Goal: Task Accomplishment & Management: Complete application form

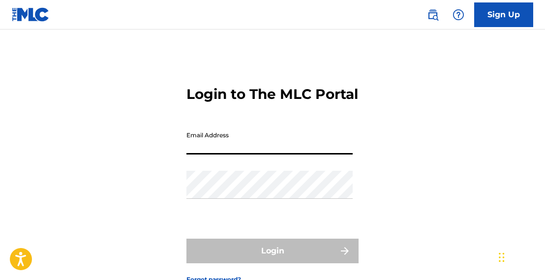
click at [204, 154] on input "Email Address" at bounding box center [269, 140] width 166 height 28
type input "[EMAIL_ADDRESS][DOMAIN_NAME]"
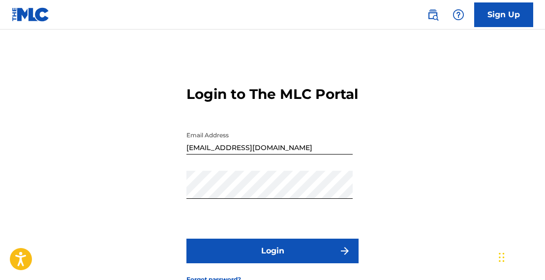
click at [212, 258] on button "Login" at bounding box center [272, 251] width 172 height 25
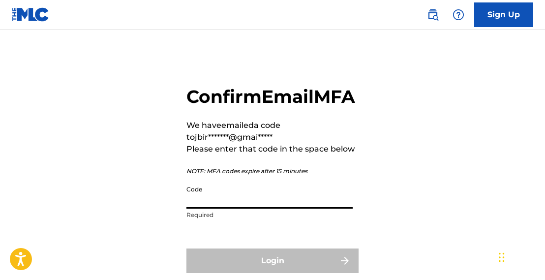
click at [239, 209] on input "Code" at bounding box center [269, 195] width 166 height 28
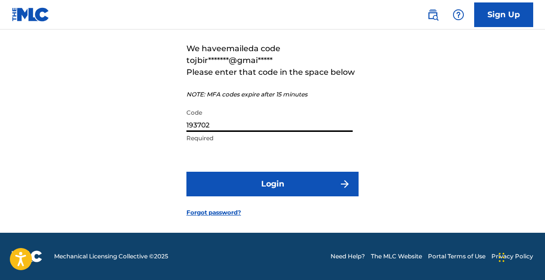
scroll to position [98, 0]
type input "193702"
click at [264, 185] on button "Login" at bounding box center [272, 184] width 172 height 25
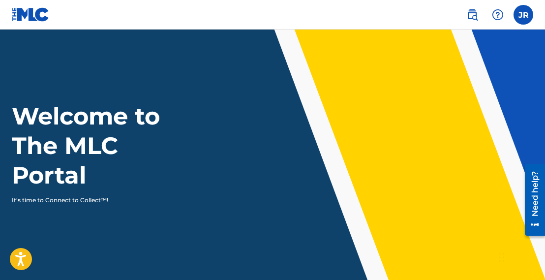
click at [520, 16] on label at bounding box center [524, 15] width 20 height 20
click at [523, 15] on input "JR [PERSON_NAME] [EMAIL_ADDRESS][DOMAIN_NAME] Notification Preferences Profile …" at bounding box center [523, 15] width 0 height 0
click at [520, 16] on div "JR JR [PERSON_NAME] [EMAIL_ADDRESS][DOMAIN_NAME] Notification Preferences Profi…" at bounding box center [524, 15] width 20 height 20
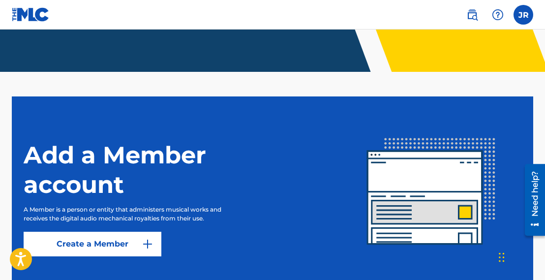
scroll to position [284, 0]
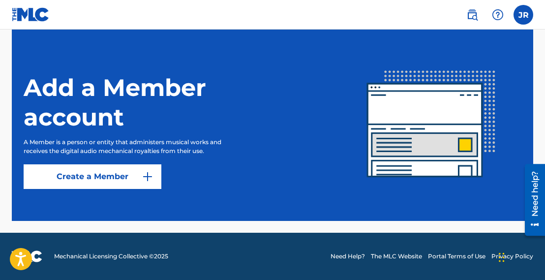
click at [112, 174] on link "Create a Member" at bounding box center [93, 176] width 138 height 25
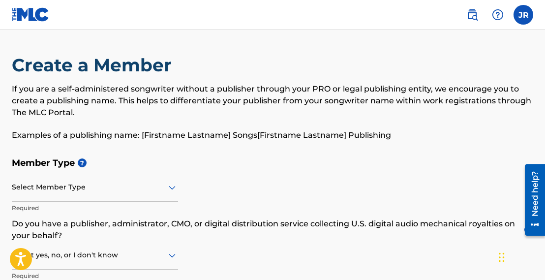
click at [95, 187] on div "Select Member Type" at bounding box center [95, 188] width 166 height 28
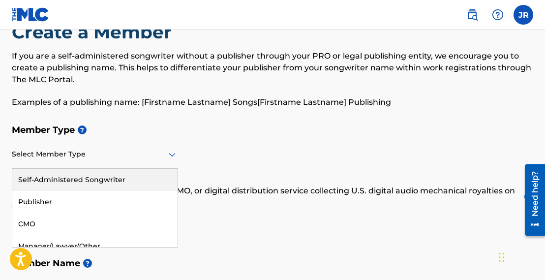
click at [129, 176] on div "Self-Administered Songwriter" at bounding box center [94, 180] width 165 height 22
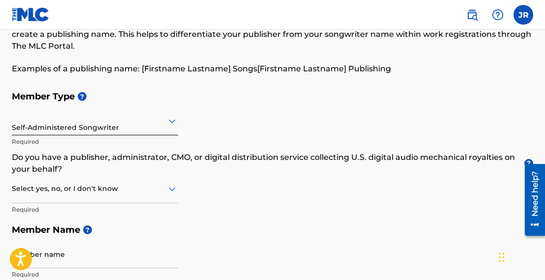
scroll to position [82, 0]
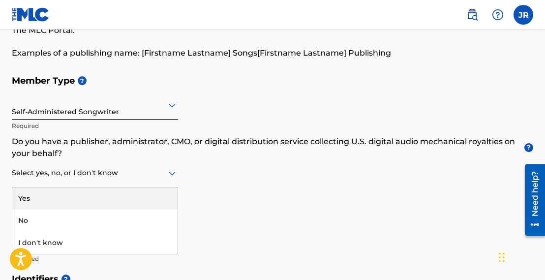
click at [172, 174] on icon at bounding box center [172, 174] width 7 height 4
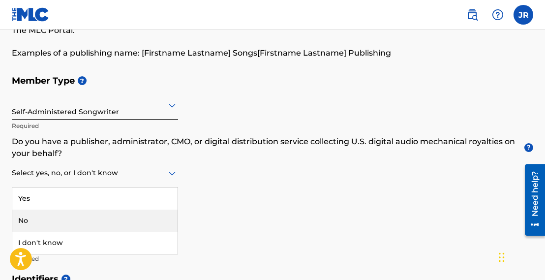
click at [66, 219] on div "No" at bounding box center [94, 221] width 165 height 22
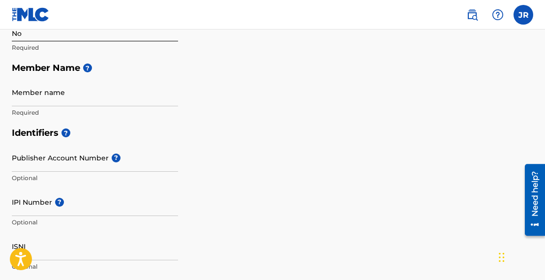
scroll to position [181, 0]
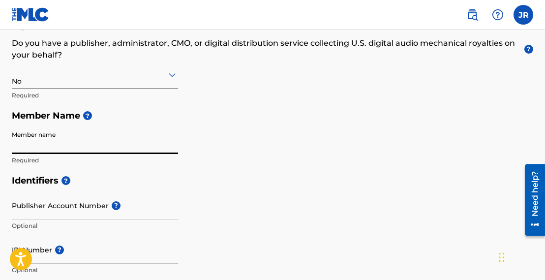
click at [100, 149] on input "Member name" at bounding box center [95, 140] width 166 height 28
type input "[PERSON_NAME]"
click at [226, 191] on div "Identifiers ? Publisher Account Number ? Optional IPI Number ? Optional ISNI Op…" at bounding box center [272, 247] width 521 height 154
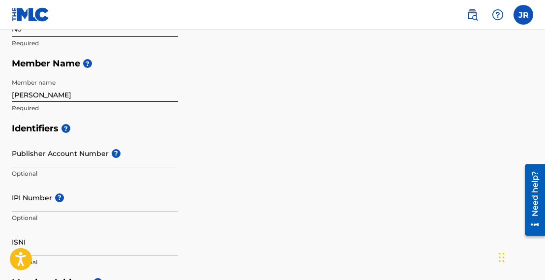
scroll to position [246, 0]
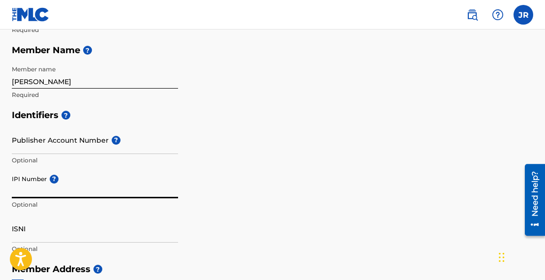
click at [27, 193] on input "IPI Number ?" at bounding box center [95, 184] width 166 height 28
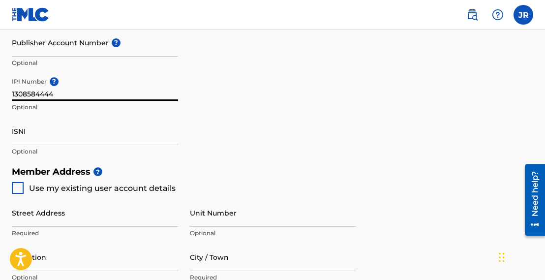
scroll to position [344, 0]
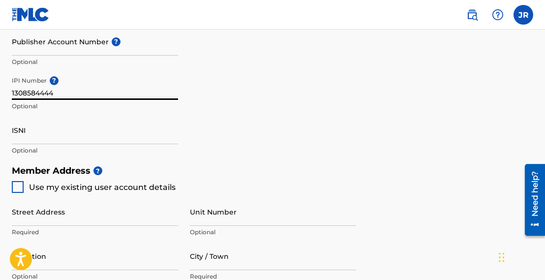
type input "1308584444"
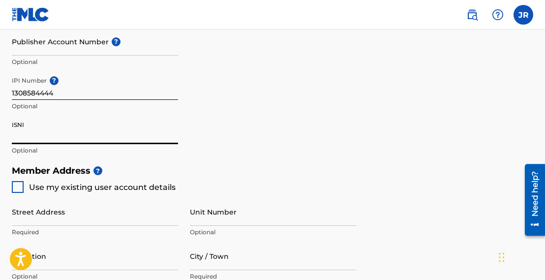
click at [25, 130] on input "ISNI" at bounding box center [95, 130] width 166 height 28
click at [290, 113] on div "Identifiers ? Publisher Account Number ? Optional IPI Number ? 1308584444 Optio…" at bounding box center [272, 83] width 521 height 154
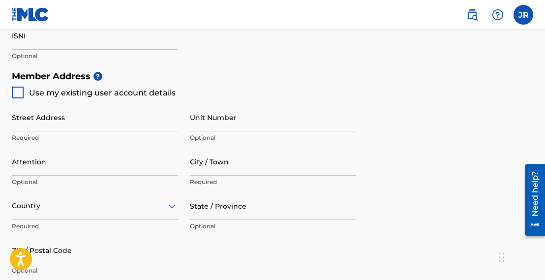
scroll to position [443, 0]
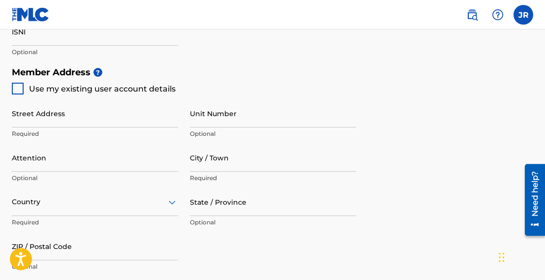
click at [14, 89] on div at bounding box center [18, 89] width 12 height 12
type input "1714 [PERSON_NAME]."
type input "[GEOGRAPHIC_DATA]"
type input "75208"
type input "469"
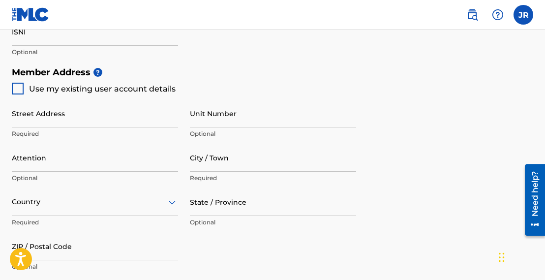
type input "6774726"
type input "[EMAIL_ADDRESS][DOMAIN_NAME]"
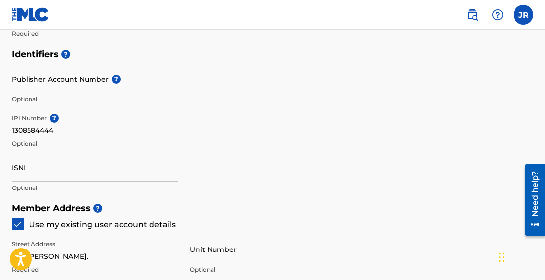
scroll to position [295, 0]
